Goal: Transaction & Acquisition: Purchase product/service

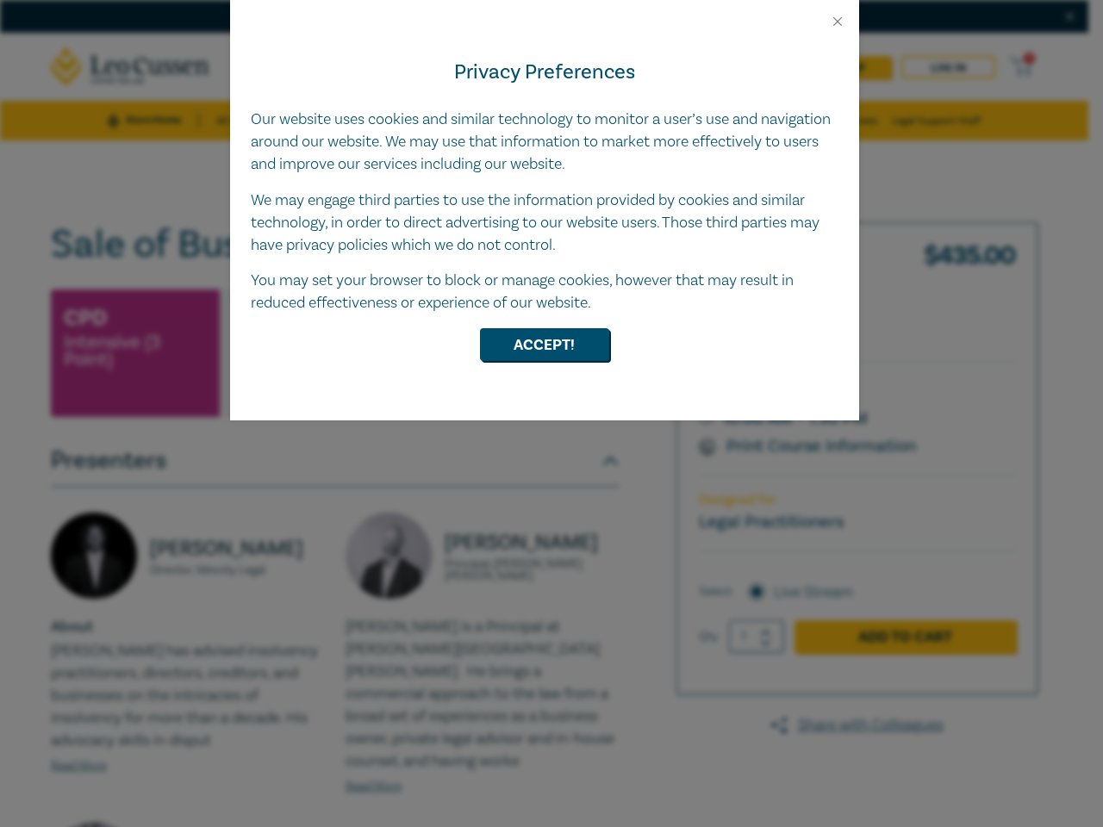
click at [551, 414] on div "Privacy Preferences Our website uses cookies and similar technology to monitor …" at bounding box center [544, 224] width 629 height 391
click at [837, 22] on button "Close" at bounding box center [838, 22] width 16 height 16
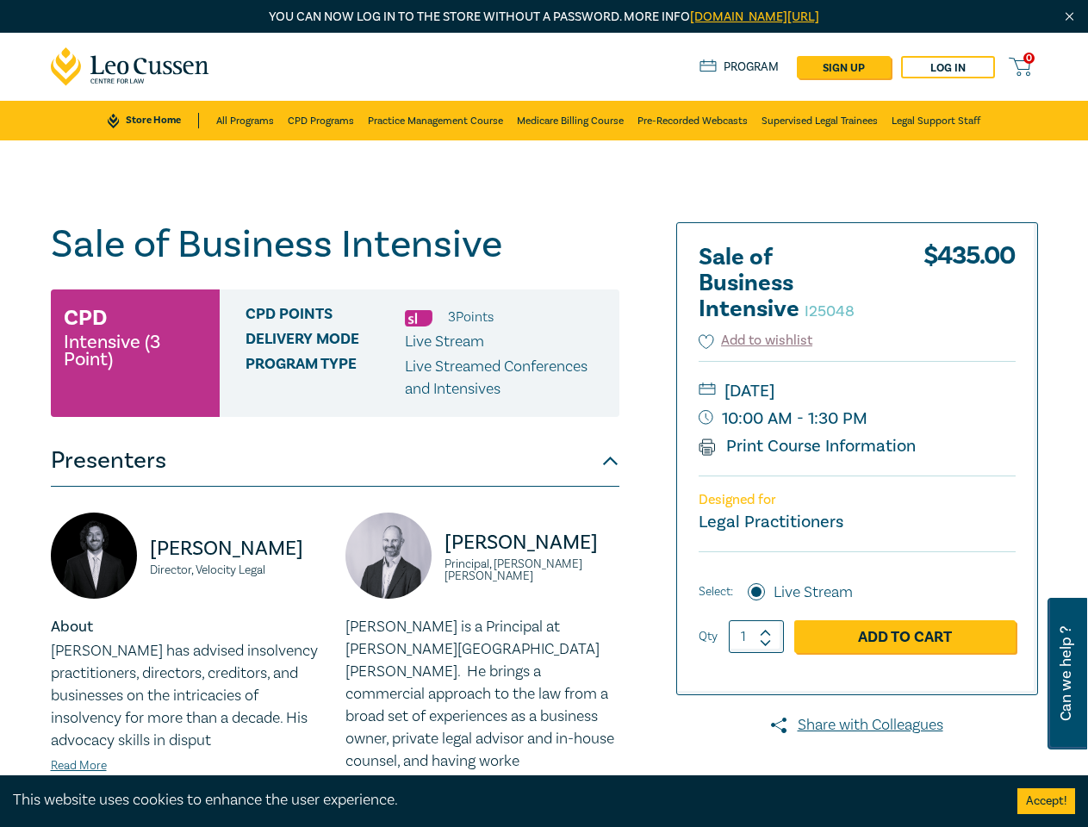
click at [544, 345] on div "Delivery Mode Live Stream" at bounding box center [426, 342] width 361 height 22
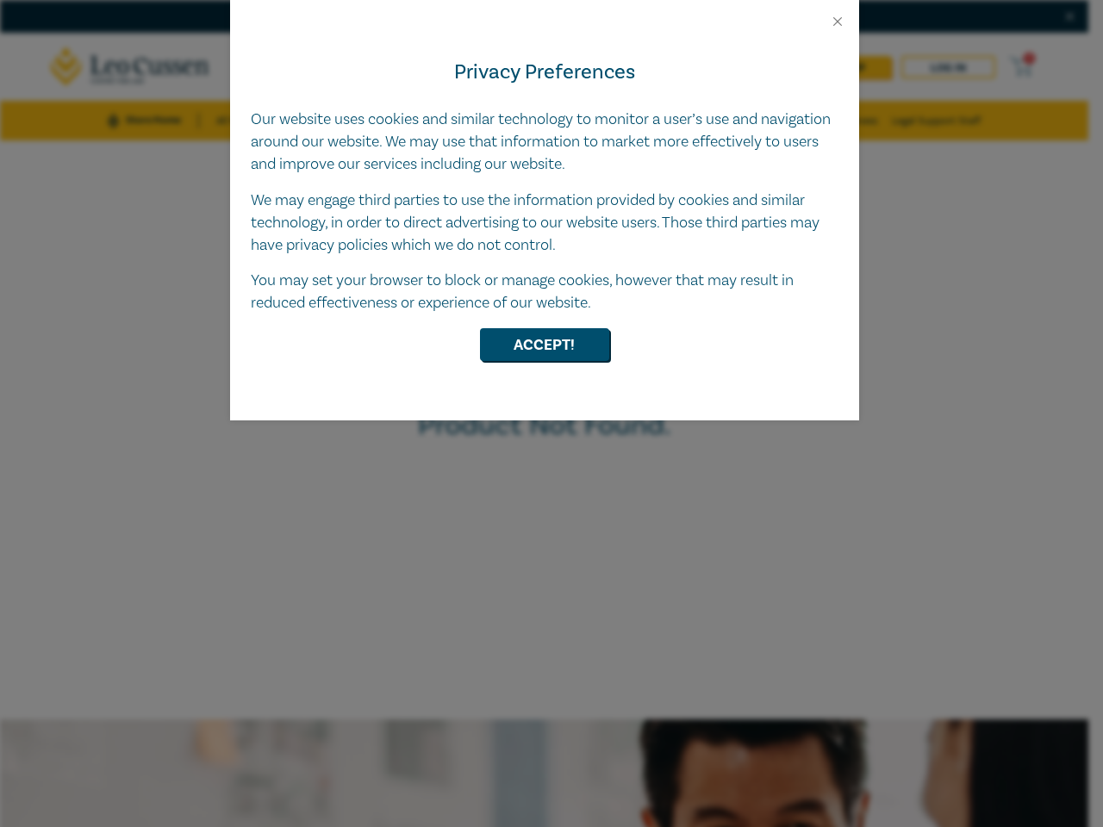
click at [551, 414] on div "Privacy Preferences Our website uses cookies and similar technology to monitor …" at bounding box center [544, 224] width 629 height 391
click at [837, 22] on button "Close" at bounding box center [838, 22] width 16 height 16
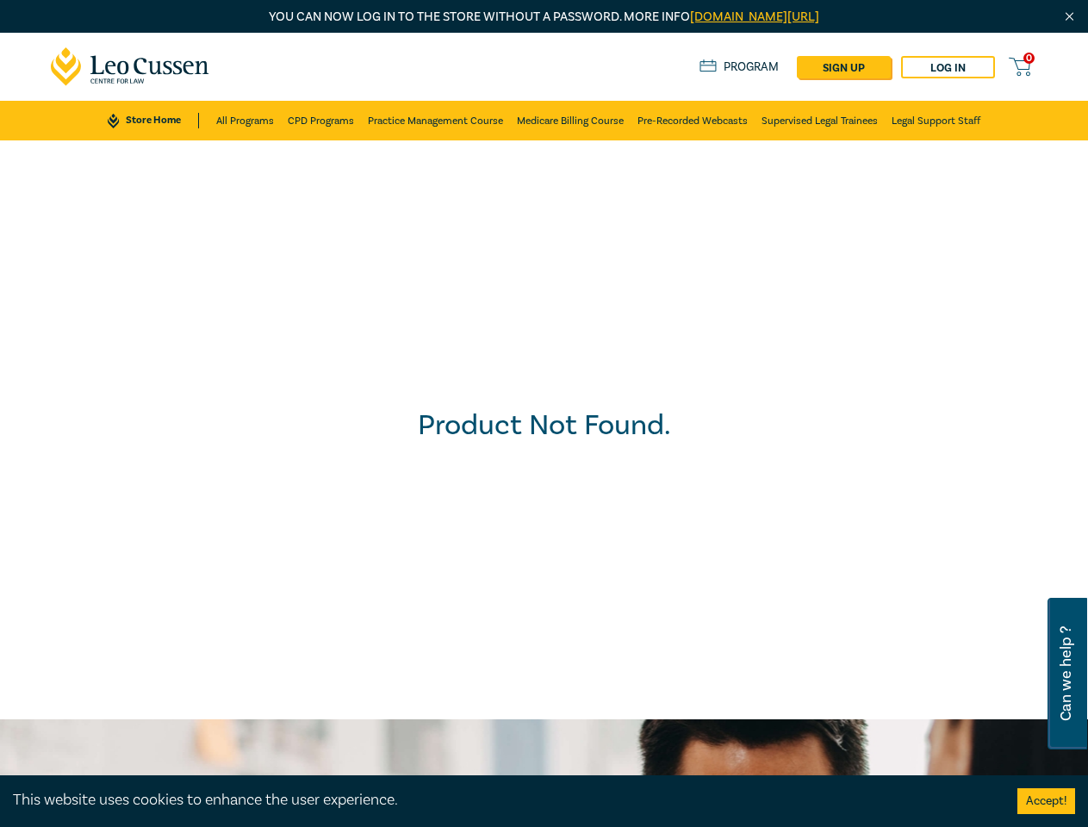
click at [544, 345] on div "Product Not Found." at bounding box center [543, 430] width 1105 height 596
